Goal: Check status: Check status

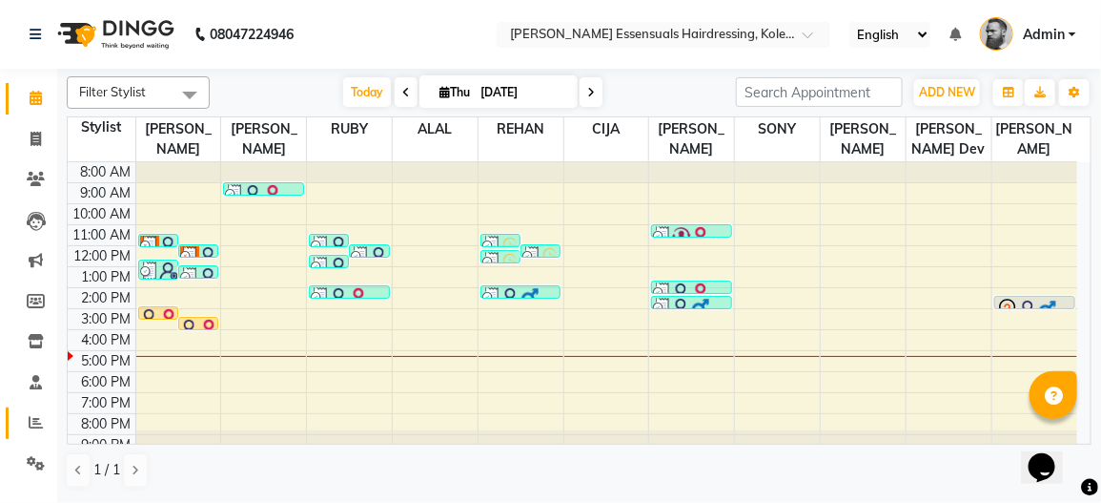
click at [35, 429] on icon at bounding box center [36, 422] width 14 height 14
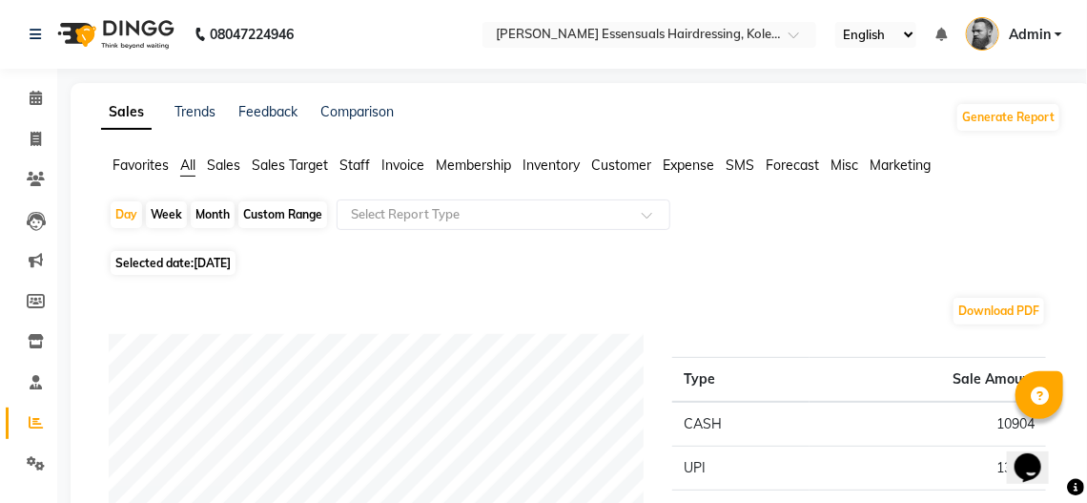
click at [154, 210] on div "Week" at bounding box center [166, 214] width 41 height 27
select select "9"
select select "2025"
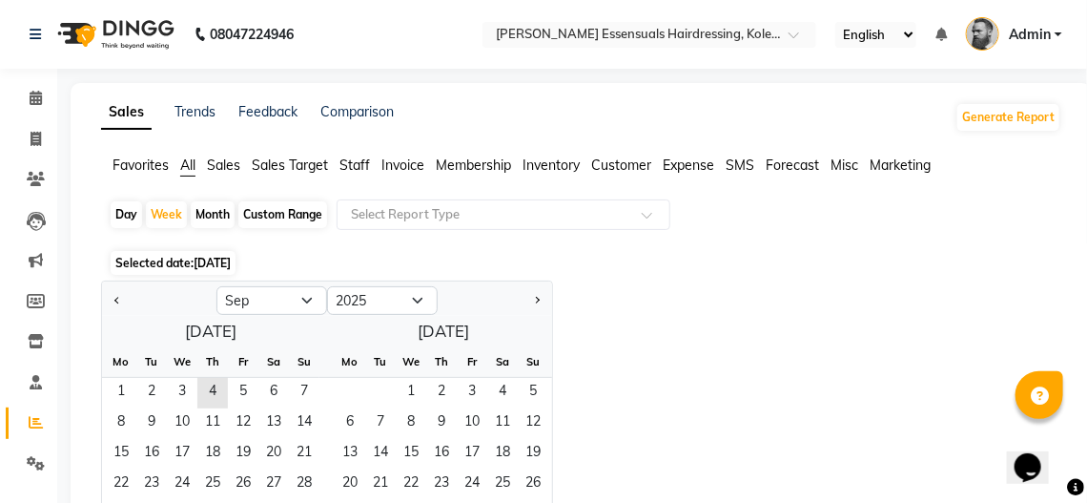
click at [129, 211] on div "Day" at bounding box center [126, 214] width 31 height 27
select select "9"
select select "2025"
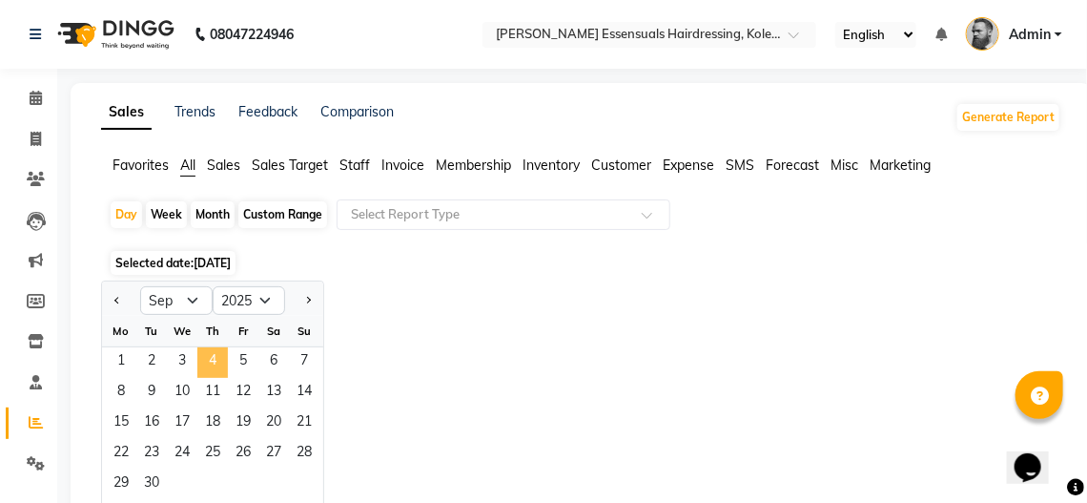
click at [208, 361] on span "4" at bounding box center [212, 362] width 31 height 31
